Goal: Task Accomplishment & Management: Manage account settings

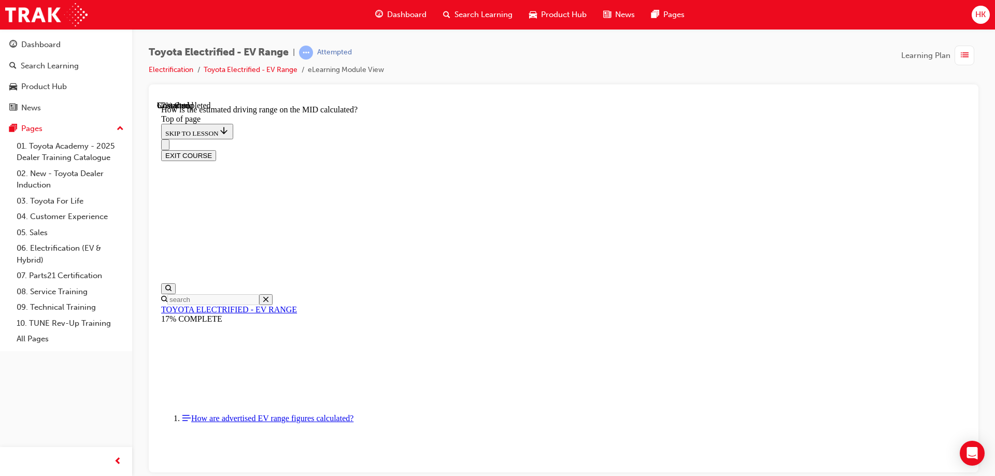
scroll to position [447, 0]
click at [983, 15] on span "HK" at bounding box center [981, 15] width 10 height 12
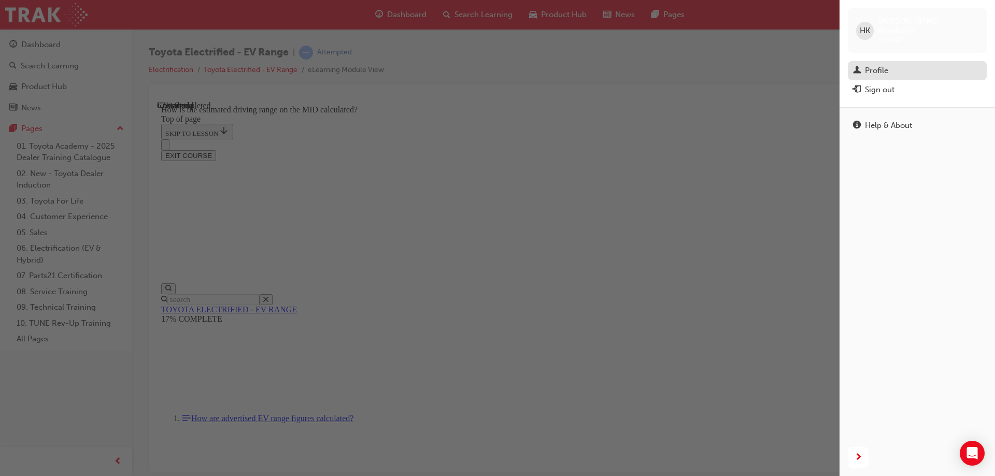
click at [882, 65] on div "Profile" at bounding box center [876, 71] width 23 height 12
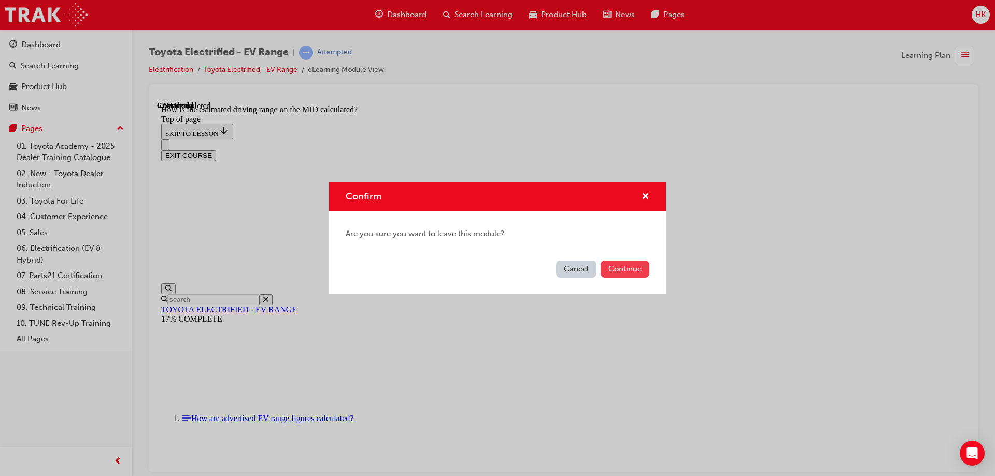
click at [632, 262] on button "Continue" at bounding box center [625, 269] width 49 height 17
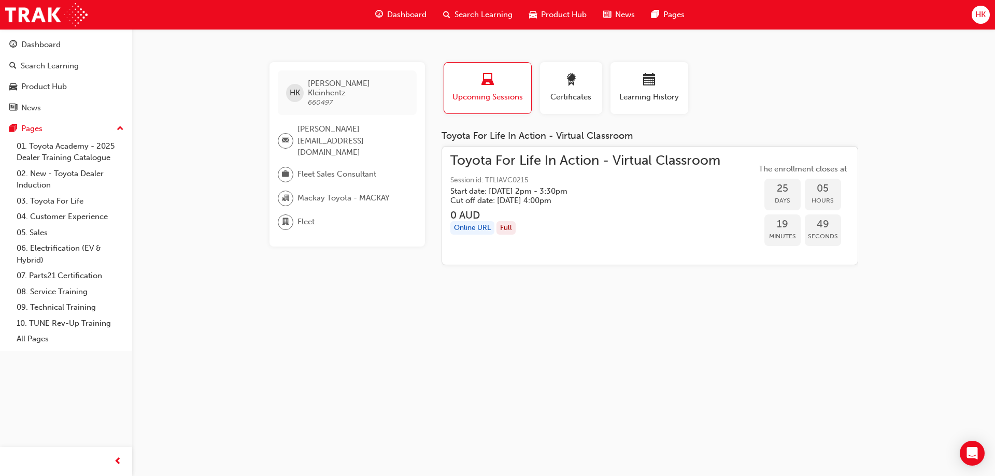
click at [984, 17] on span "HK" at bounding box center [981, 15] width 10 height 12
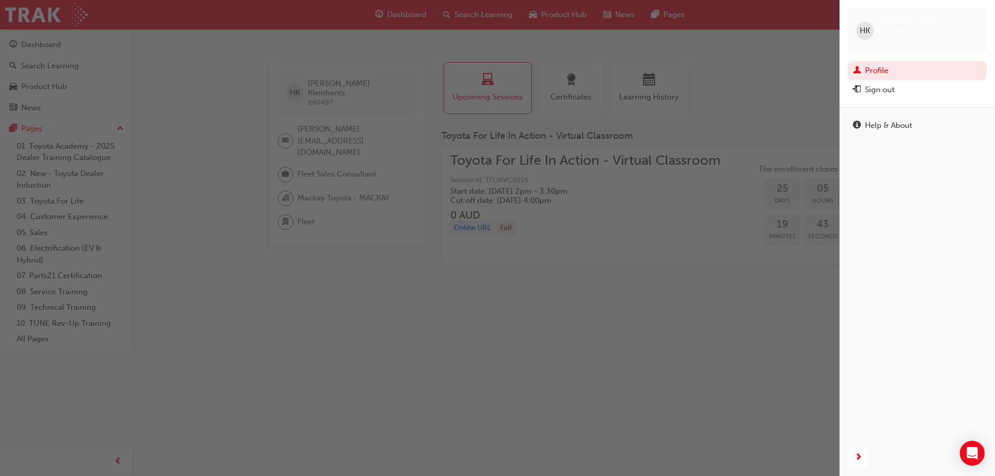
click at [729, 69] on div "button" at bounding box center [420, 238] width 840 height 476
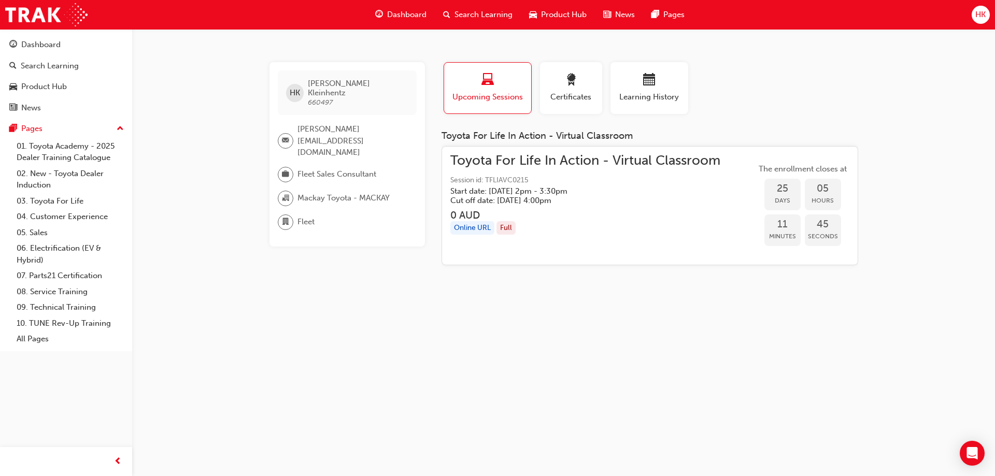
click at [221, 104] on div "[PERSON_NAME] Kleinhentz 660497 [PERSON_NAME][EMAIL_ADDRESS][DOMAIN_NAME] Fleet…" at bounding box center [497, 238] width 995 height 476
click at [645, 78] on span "calendar-icon" at bounding box center [649, 81] width 12 height 14
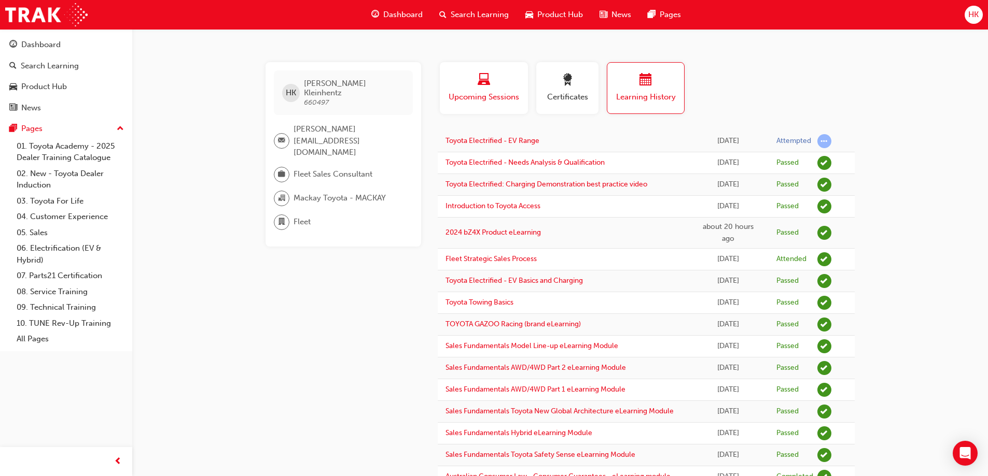
click at [475, 86] on div "button" at bounding box center [483, 82] width 73 height 16
